Goal: Task Accomplishment & Management: Manage account settings

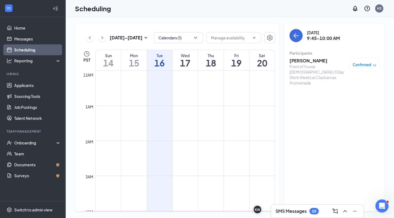
scroll to position [269, 0]
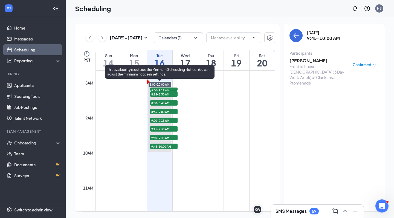
click at [162, 90] on span "8:00-8:15 AM" at bounding box center [163, 90] width 27 height 5
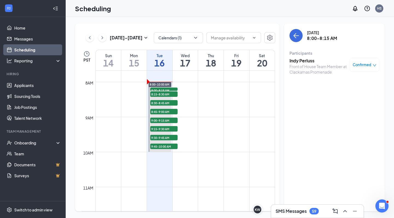
click at [296, 60] on h3 "Indy Perluss" at bounding box center [317, 61] width 57 height 6
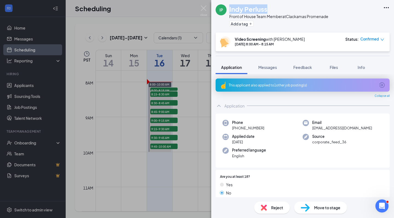
drag, startPoint x: 229, startPoint y: 9, endPoint x: 278, endPoint y: 10, distance: 49.2
click at [278, 10] on div "Indy Perluss" at bounding box center [278, 8] width 99 height 9
copy h1 "Indy Perluss"
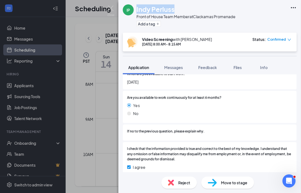
scroll to position [606, 0]
click at [111, 10] on img at bounding box center [110, 10] width 7 height 11
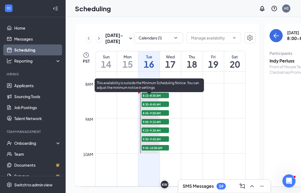
click at [156, 98] on span "8:15-8:30 AM" at bounding box center [155, 94] width 27 height 5
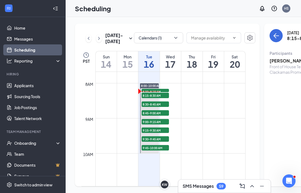
click at [272, 59] on h3 "[PERSON_NAME]" at bounding box center [298, 61] width 57 height 6
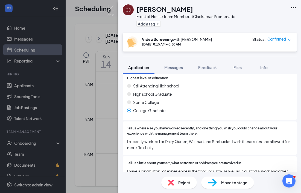
scroll to position [366, 0]
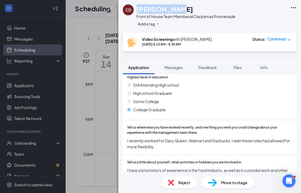
drag, startPoint x: 138, startPoint y: 9, endPoint x: 182, endPoint y: 11, distance: 44.9
click at [182, 11] on div "[PERSON_NAME]" at bounding box center [185, 8] width 99 height 9
copy h1 "[PERSON_NAME]"
click at [181, 184] on span "Reject" at bounding box center [184, 182] width 12 height 6
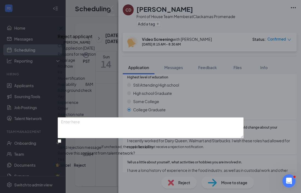
click at [73, 69] on span "No show" at bounding box center [65, 66] width 15 height 6
click at [67, 144] on div at bounding box center [151, 144] width 186 height 0
click at [61, 139] on input "Send rejection message If unchecked, the applicant will not receive a rejection…" at bounding box center [60, 141] width 4 height 4
checkbox input "true"
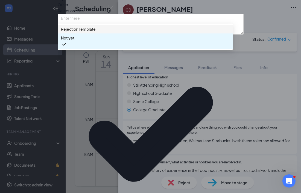
click at [80, 32] on span "Rejection Template" at bounding box center [78, 29] width 35 height 6
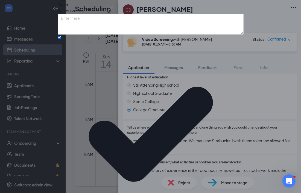
scroll to position [40, 0]
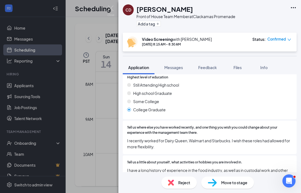
click at [113, 84] on div "CD [PERSON_NAME] Front of House Team Member at Clackamas Promenade Add a tag Vi…" at bounding box center [150, 96] width 301 height 193
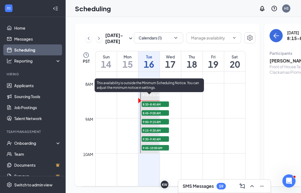
click at [151, 107] on span "8:30-8:45 AM" at bounding box center [155, 103] width 27 height 5
click at [160, 107] on span "8:30-8:45 AM" at bounding box center [155, 103] width 27 height 5
click at [149, 97] on span "8:15-8:30 AM" at bounding box center [151, 94] width 19 height 5
click at [149, 107] on span "8:30-8:45 AM" at bounding box center [155, 103] width 27 height 5
click at [146, 115] on span "8:45-9:00 AM" at bounding box center [155, 112] width 27 height 5
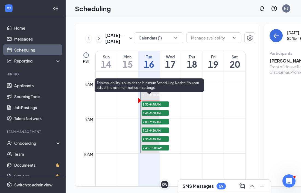
click at [146, 107] on span "8:30-8:45 AM" at bounding box center [155, 103] width 27 height 5
click at [146, 115] on span "8:45-9:00 AM" at bounding box center [155, 112] width 27 height 5
click at [149, 115] on span "8:45-9:00 AM" at bounding box center [155, 112] width 27 height 5
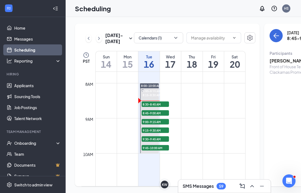
click at [201, 189] on div "SMS Messages 59" at bounding box center [225, 185] width 84 height 9
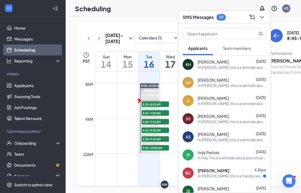
click at [216, 138] on div "Hi [PERSON_NAME], this is a reminder about your virtual interview with [DEMOGRA…" at bounding box center [232, 139] width 69 height 5
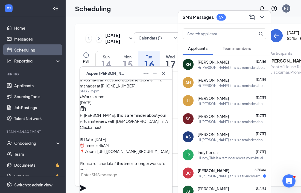
scroll to position [-31, 0]
click at [154, 75] on icon "Minimize" at bounding box center [154, 73] width 7 height 7
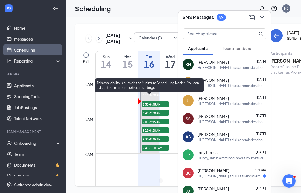
click at [150, 107] on span "8:30-8:45 AM" at bounding box center [155, 103] width 27 height 5
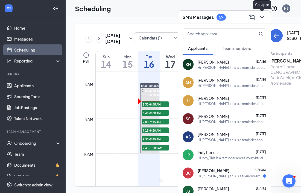
click at [263, 19] on icon "ChevronDown" at bounding box center [262, 17] width 7 height 7
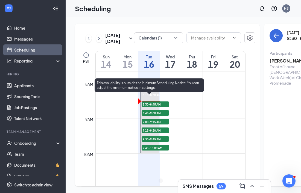
click at [161, 97] on span "8:15-8:30 AM" at bounding box center [151, 94] width 19 height 5
click at [161, 107] on span "8:30-8:45 AM" at bounding box center [155, 103] width 27 height 5
click at [159, 115] on span "8:45-9:00 AM" at bounding box center [155, 112] width 27 height 5
click at [156, 115] on span "8:45-9:00 AM" at bounding box center [155, 112] width 27 height 5
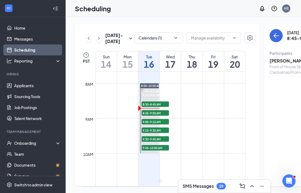
click at [281, 61] on h3 "[PERSON_NAME]" at bounding box center [298, 61] width 57 height 6
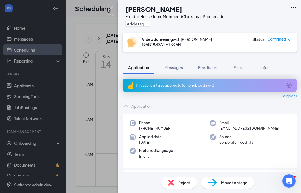
drag, startPoint x: 137, startPoint y: 10, endPoint x: 214, endPoint y: 13, distance: 76.9
click at [214, 13] on div "[PERSON_NAME]" at bounding box center [175, 8] width 99 height 9
copy h1 "[PERSON_NAME]"
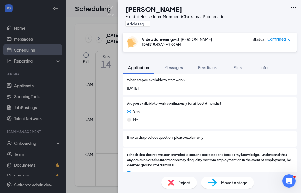
scroll to position [568, 0]
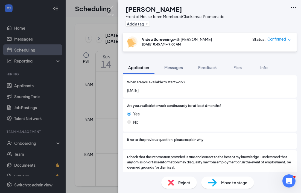
click at [183, 183] on span "Reject" at bounding box center [184, 182] width 12 height 6
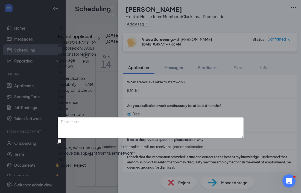
click at [73, 69] on span "No show" at bounding box center [65, 66] width 15 height 6
click at [68, 144] on div at bounding box center [151, 144] width 186 height 0
click at [61, 139] on input "Send rejection message If unchecked, the applicant will not receive a rejection…" at bounding box center [60, 141] width 4 height 4
checkbox input "true"
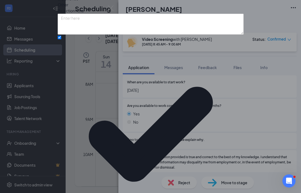
scroll to position [40, 0]
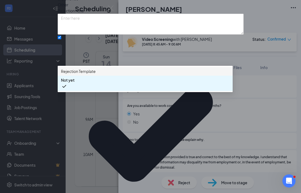
click at [81, 74] on span "Rejection Template" at bounding box center [78, 71] width 35 height 6
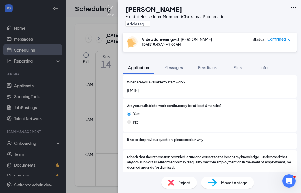
click at [108, 8] on img at bounding box center [110, 10] width 7 height 11
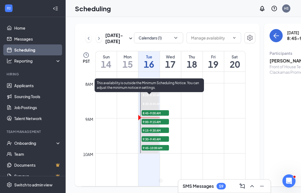
click at [148, 124] on span "9:00-9:15 AM" at bounding box center [155, 121] width 27 height 5
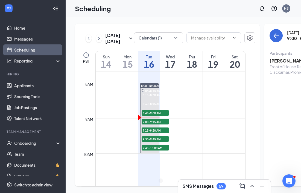
click at [270, 62] on h3 "[PERSON_NAME]" at bounding box center [298, 61] width 57 height 6
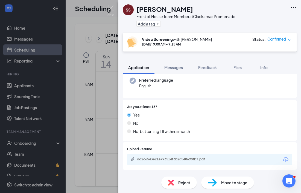
scroll to position [59, 0]
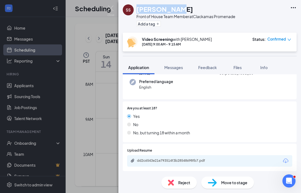
drag, startPoint x: 137, startPoint y: 10, endPoint x: 180, endPoint y: 10, distance: 42.7
click at [180, 10] on div "[PERSON_NAME]" at bounding box center [185, 8] width 99 height 9
copy h1 "[PERSON_NAME]"
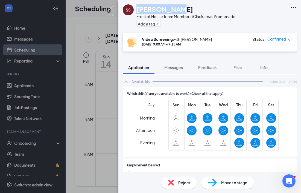
scroll to position [593, 0]
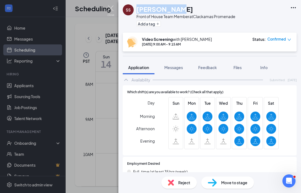
click at [110, 7] on img at bounding box center [110, 10] width 7 height 11
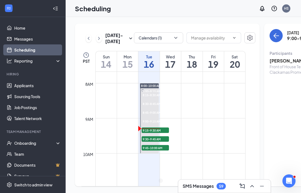
click at [214, 186] on h3 "SMS Messages" at bounding box center [198, 186] width 31 height 6
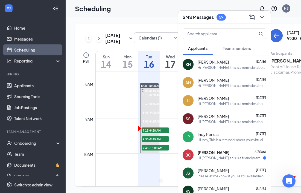
click at [164, 133] on span "9:15-9:30 AM" at bounding box center [155, 129] width 27 height 5
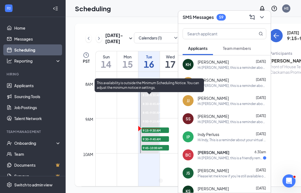
click at [152, 133] on span "9:15-9:30 AM" at bounding box center [155, 129] width 27 height 5
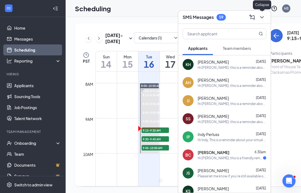
click at [263, 18] on icon "ChevronDown" at bounding box center [262, 17] width 7 height 7
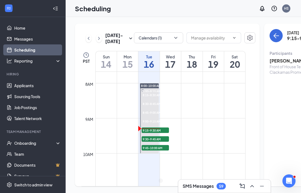
click at [275, 63] on h3 "[PERSON_NAME]" at bounding box center [298, 61] width 57 height 6
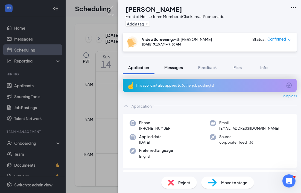
click at [175, 72] on button "Messages" at bounding box center [174, 67] width 30 height 14
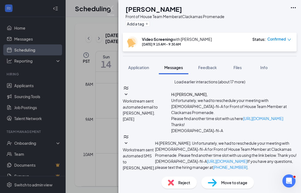
drag, startPoint x: 137, startPoint y: 127, endPoint x: 221, endPoint y: 128, distance: 84.0
type textarea "nterview."
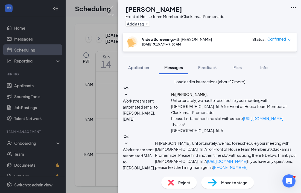
drag, startPoint x: 157, startPoint y: 130, endPoint x: 121, endPoint y: 127, distance: 35.7
click at [121, 127] on div "Load earlier interactions (about 17 more) Workstream sent automated email to [P…" at bounding box center [209, 123] width 183 height 98
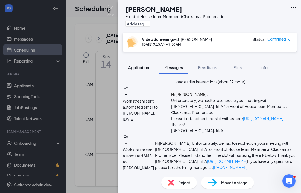
click at [147, 67] on span "Application" at bounding box center [138, 67] width 21 height 5
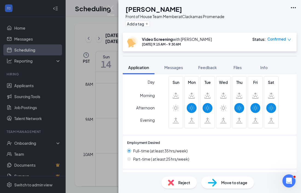
scroll to position [442, 0]
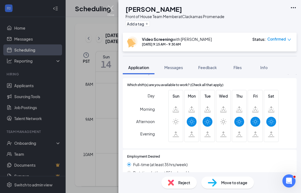
click at [112, 8] on img at bounding box center [110, 10] width 7 height 11
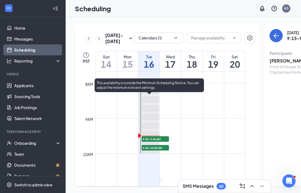
click at [156, 142] on div "9:30-9:45 AM 1" at bounding box center [155, 138] width 28 height 7
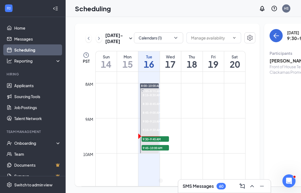
click at [270, 61] on h3 "[PERSON_NAME]" at bounding box center [298, 61] width 57 height 6
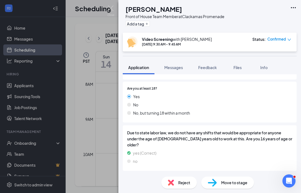
scroll to position [72, 0]
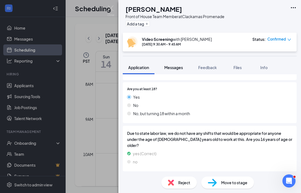
click at [171, 69] on span "Messages" at bounding box center [173, 67] width 19 height 5
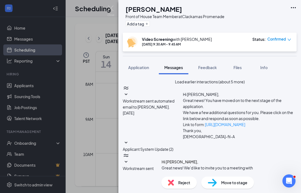
scroll to position [258, 0]
click at [145, 71] on button "Application" at bounding box center [139, 67] width 32 height 14
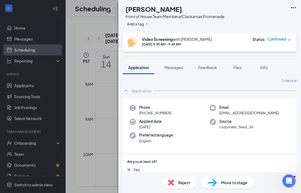
drag, startPoint x: 137, startPoint y: 10, endPoint x: 202, endPoint y: 10, distance: 65.1
click at [203, 10] on div "[PERSON_NAME]" at bounding box center [175, 8] width 99 height 9
copy h1 "[PERSON_NAME]"
click at [101, 0] on div "[PERSON_NAME] Front of House Team Member at Clackamas Promenade Add a tag Video…" at bounding box center [150, 96] width 301 height 193
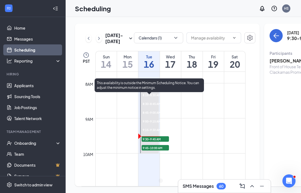
click at [164, 141] on span "9:30-9:45 AM" at bounding box center [155, 138] width 27 height 5
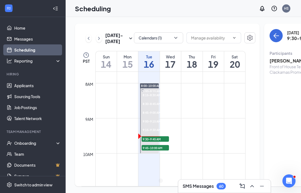
click at [272, 61] on h3 "[PERSON_NAME]" at bounding box center [298, 61] width 57 height 6
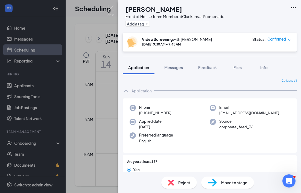
click at [163, 0] on div "AH [PERSON_NAME] Front of House Team Member at Clackamas Promenade Add a tag" at bounding box center [209, 16] width 183 height 33
click at [181, 178] on div "Reject" at bounding box center [179, 182] width 36 height 12
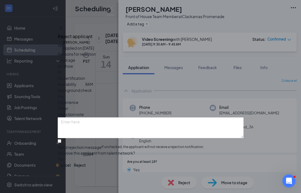
click at [73, 69] on span "No show" at bounding box center [65, 66] width 15 height 6
click at [58, 156] on button "button" at bounding box center [58, 159] width 0 height 6
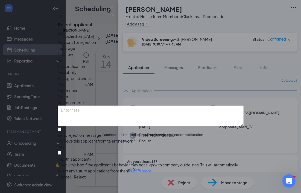
click at [67, 132] on div at bounding box center [151, 132] width 186 height 0
click at [61, 127] on input "Send rejection message If unchecked, the applicant will not receive a rejection…" at bounding box center [60, 129] width 4 height 4
checkbox input "true"
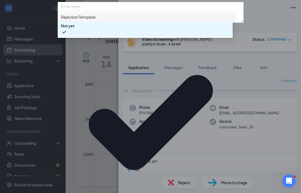
click at [84, 21] on div "Rejection Template" at bounding box center [145, 17] width 175 height 9
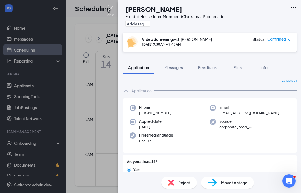
click at [108, 8] on img at bounding box center [110, 10] width 7 height 11
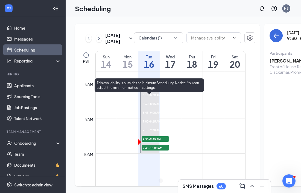
click at [146, 150] on span "9:45-10:00 AM" at bounding box center [155, 147] width 27 height 5
click at [165, 141] on span "9:30-9:45 AM" at bounding box center [155, 138] width 27 height 5
click at [146, 150] on span "9:45-10:00 AM" at bounding box center [155, 147] width 27 height 5
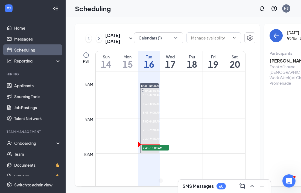
click at [197, 185] on h3 "SMS Messages" at bounding box center [198, 186] width 31 height 6
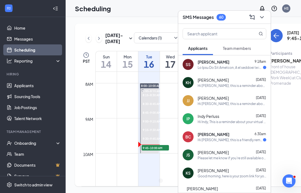
click at [263, 19] on icon "ChevronDown" at bounding box center [262, 17] width 7 height 7
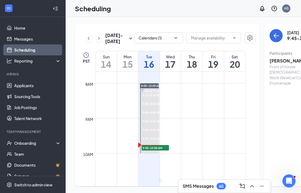
click at [270, 62] on h3 "[PERSON_NAME]" at bounding box center [298, 61] width 57 height 6
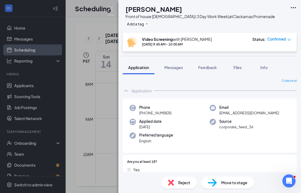
click at [175, 184] on div "Reject" at bounding box center [179, 182] width 36 height 12
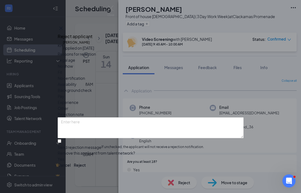
click at [104, 65] on div "No show" at bounding box center [151, 66] width 186 height 6
click at [67, 144] on div at bounding box center [151, 144] width 186 height 0
click at [61, 139] on input "Send rejection message If unchecked, the applicant will not receive a rejection…" at bounding box center [60, 141] width 4 height 4
checkbox input "true"
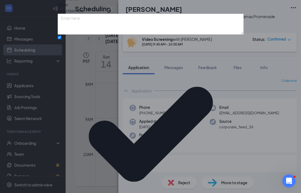
scroll to position [40, 0]
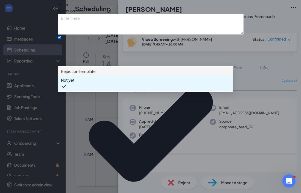
click at [93, 74] on span "Rejection Template" at bounding box center [78, 71] width 35 height 6
